Goal: Transaction & Acquisition: Purchase product/service

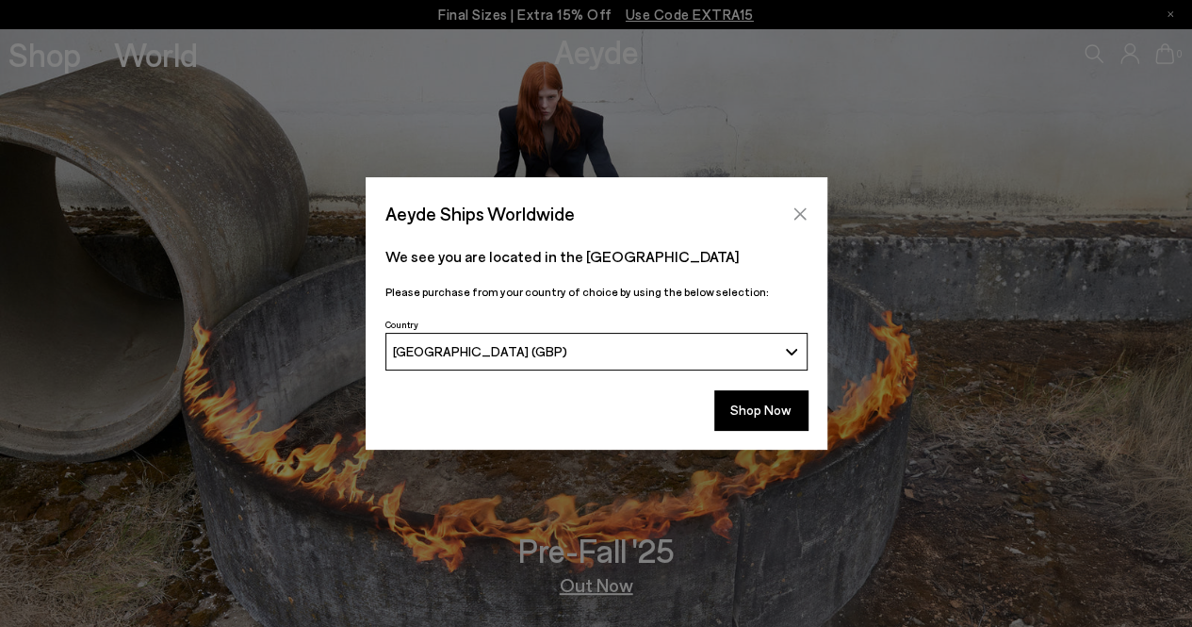
click at [797, 216] on icon "Close" at bounding box center [799, 213] width 12 height 12
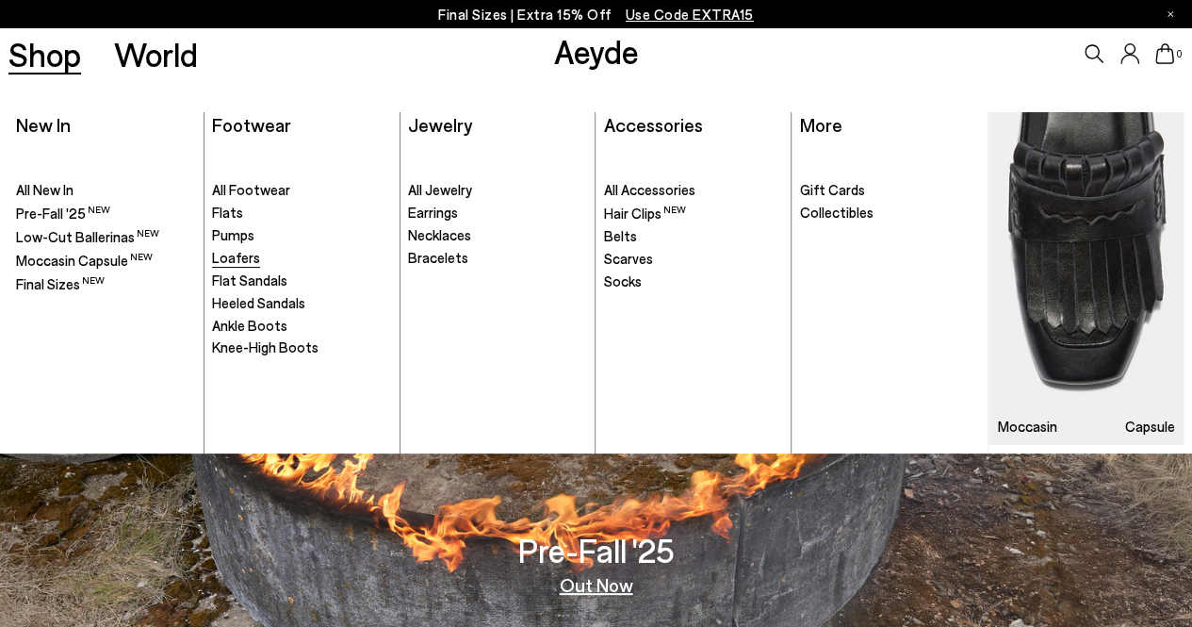
click at [250, 254] on span "Loafers" at bounding box center [236, 257] width 48 height 17
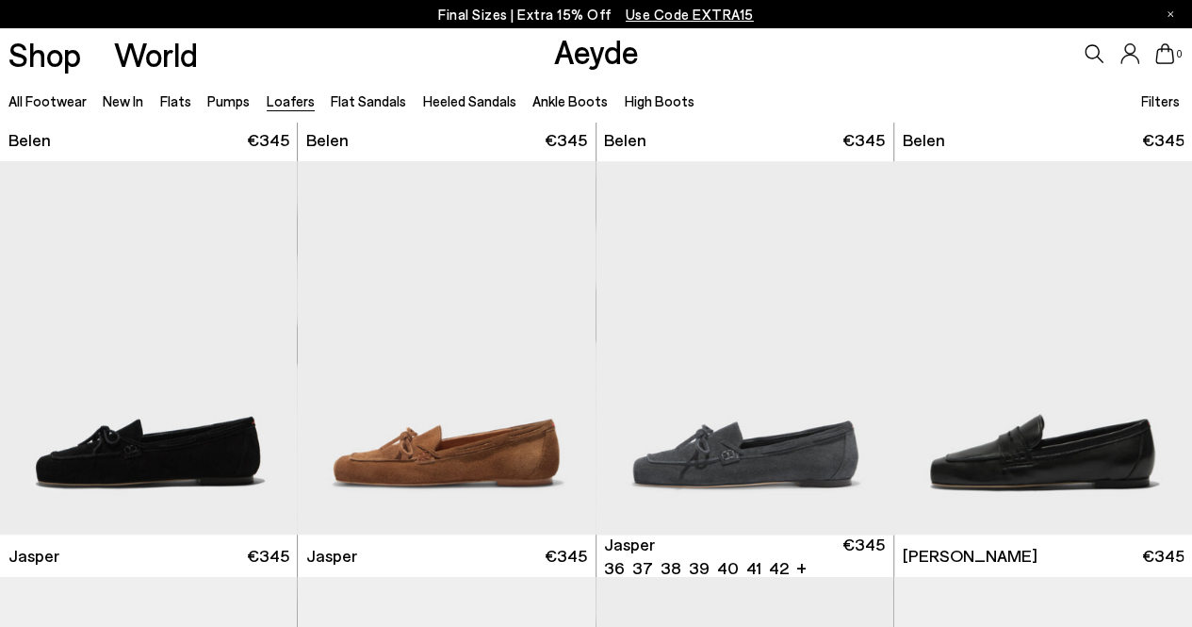
scroll to position [471, 0]
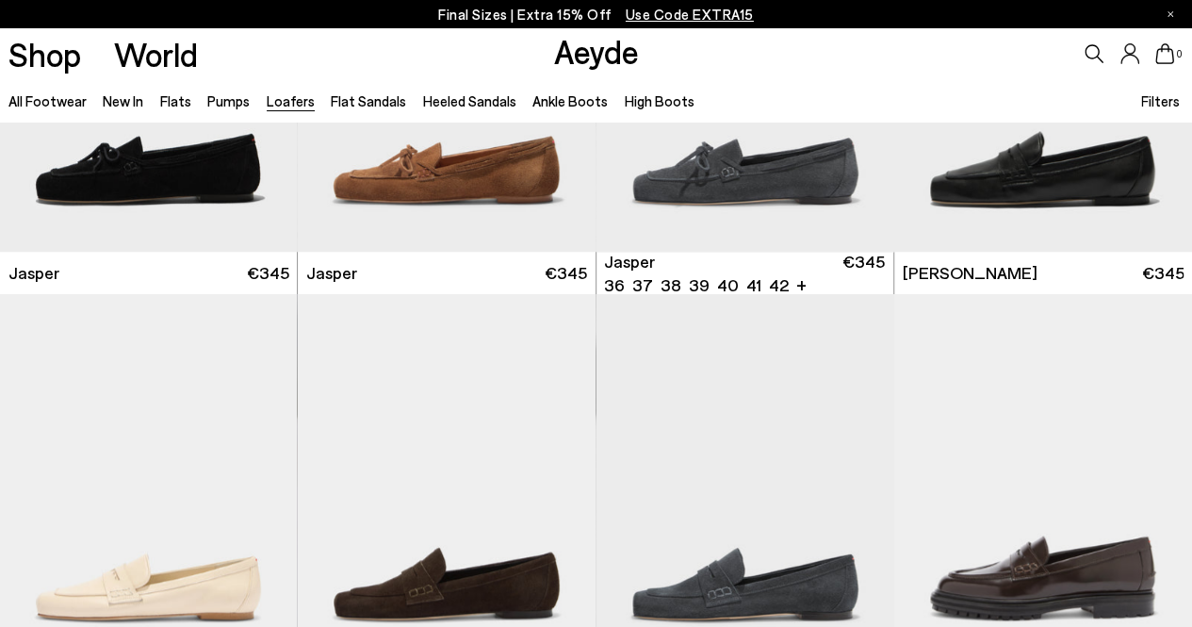
scroll to position [471, 0]
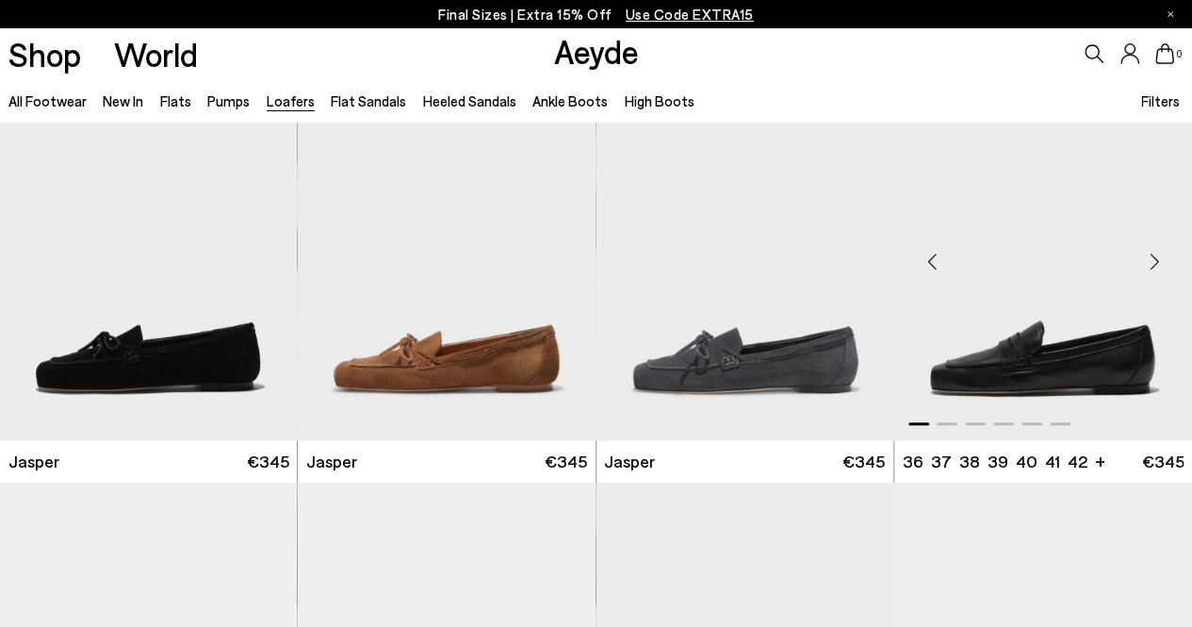
click at [1051, 318] on img "1 / 6" at bounding box center [1043, 254] width 298 height 374
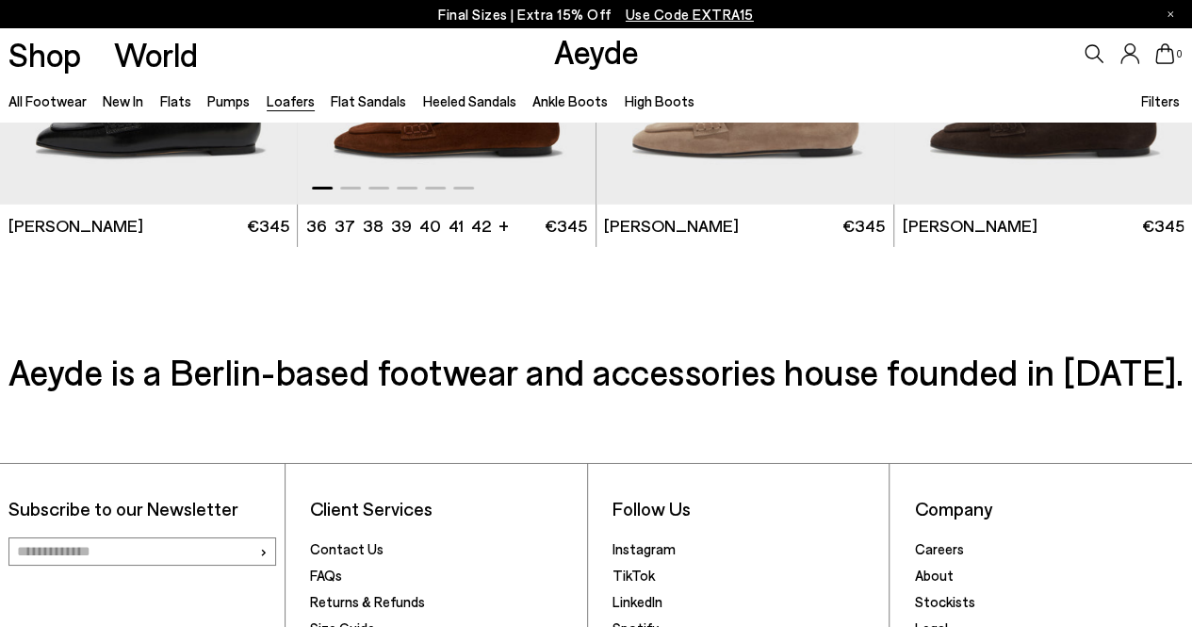
scroll to position [3298, 0]
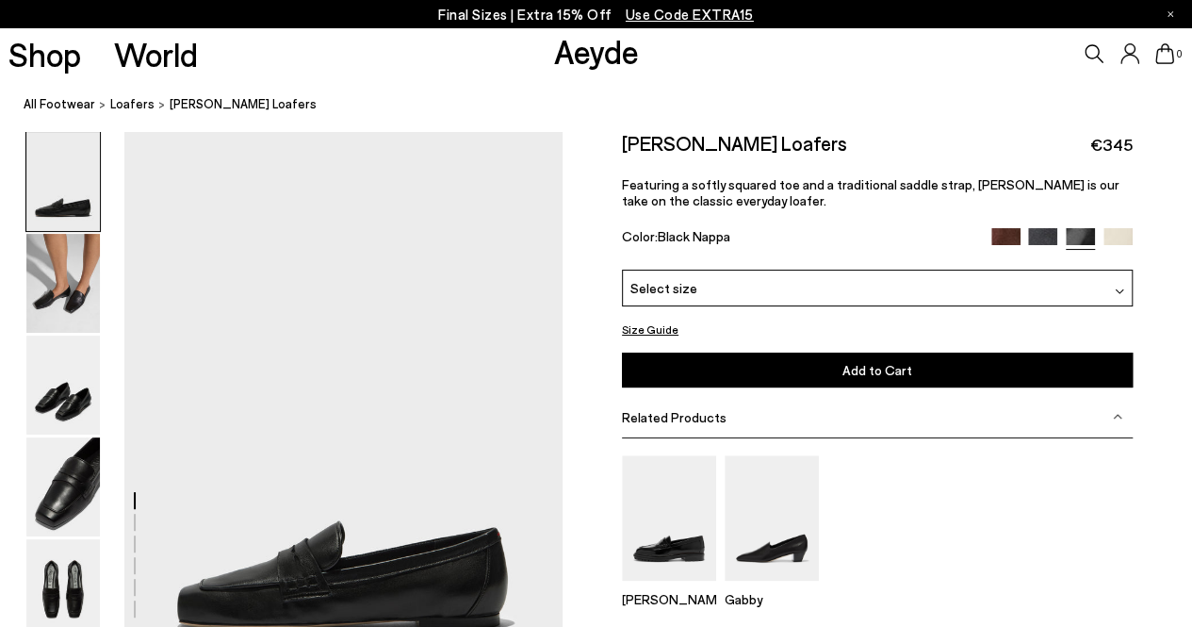
click at [1015, 235] on img at bounding box center [1005, 242] width 29 height 29
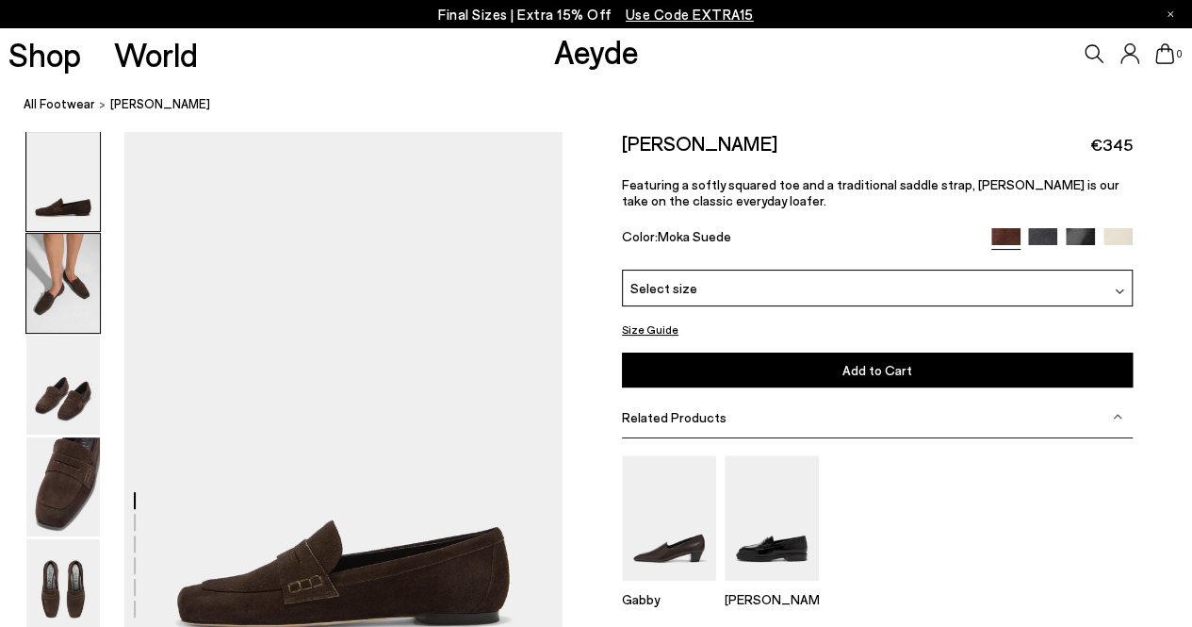
click at [46, 293] on img at bounding box center [62, 283] width 73 height 99
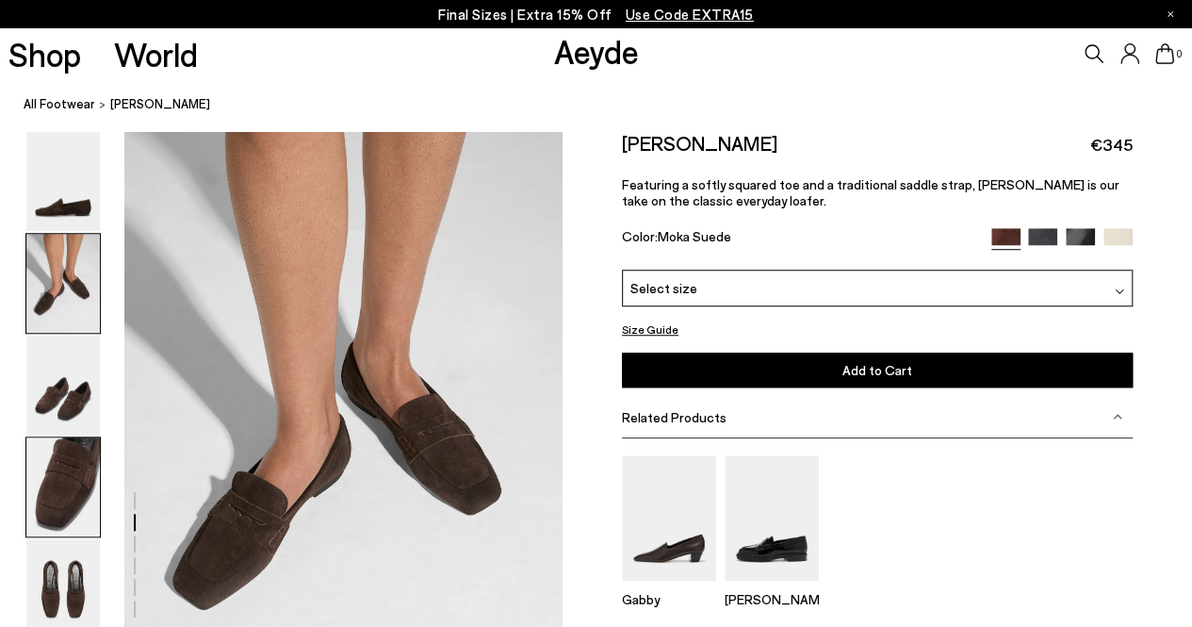
click at [66, 465] on img at bounding box center [62, 486] width 73 height 99
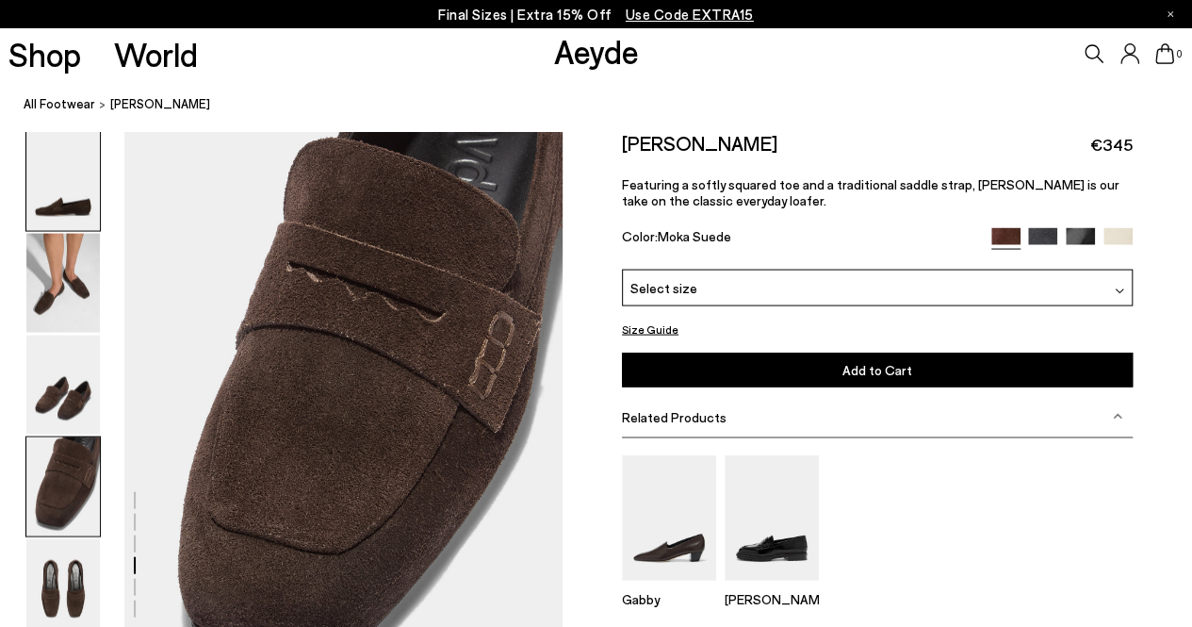
click at [73, 197] on img at bounding box center [62, 181] width 73 height 99
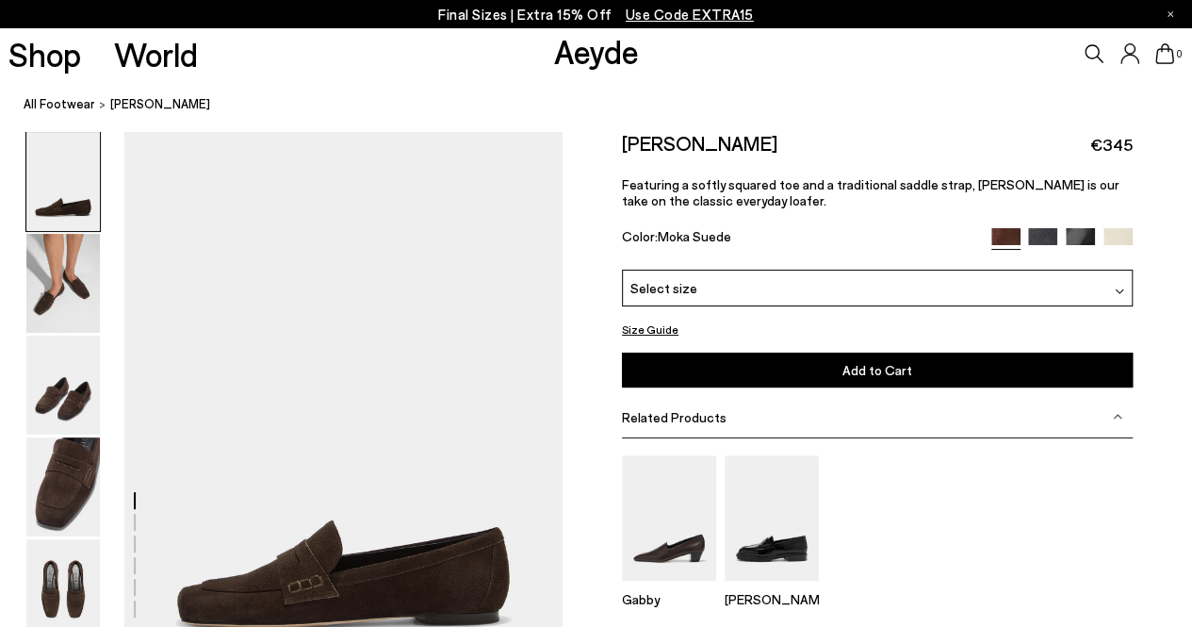
scroll to position [94, 0]
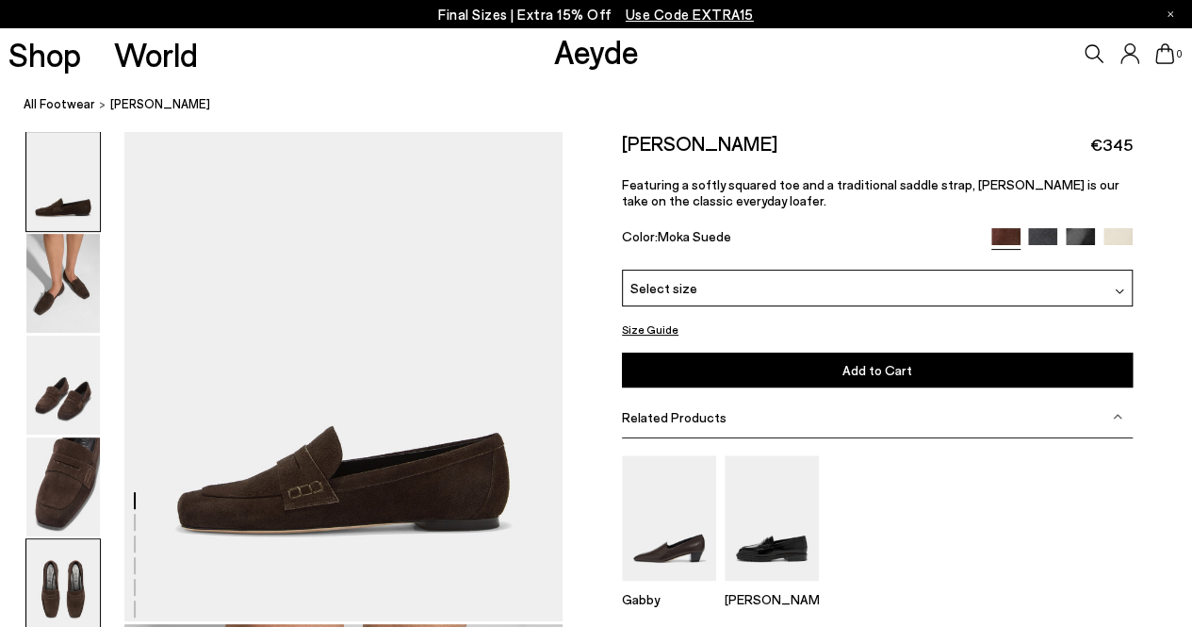
click at [54, 583] on img at bounding box center [62, 588] width 73 height 99
